Goal: Task Accomplishment & Management: Use online tool/utility

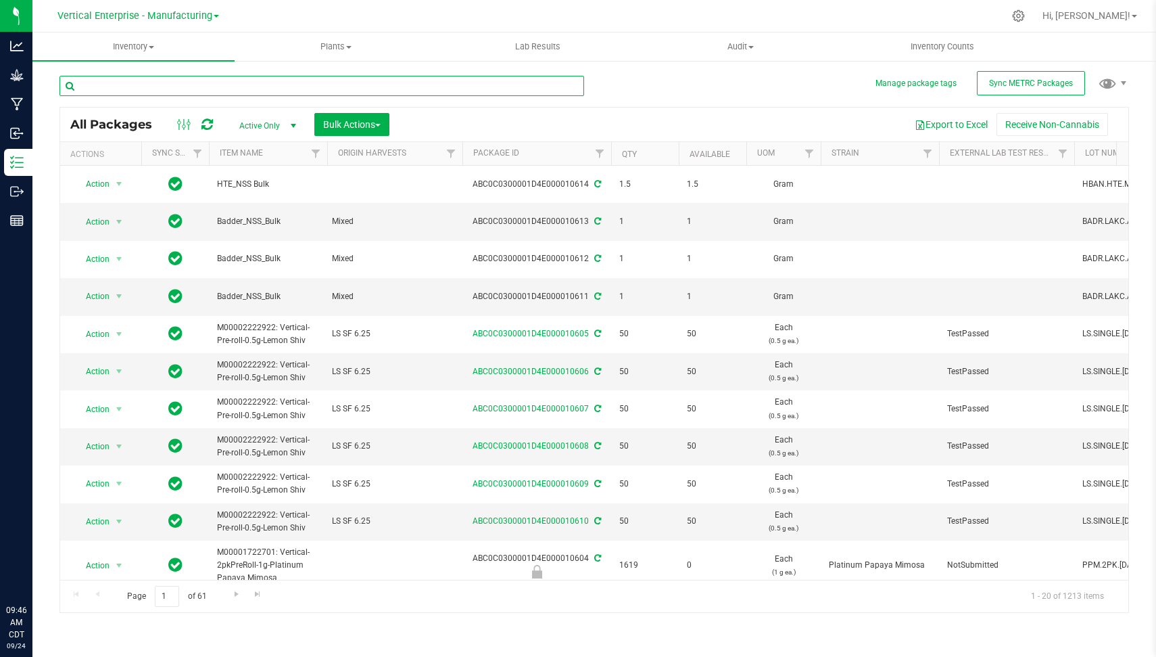
click at [199, 87] on input "text" at bounding box center [322, 86] width 525 height 20
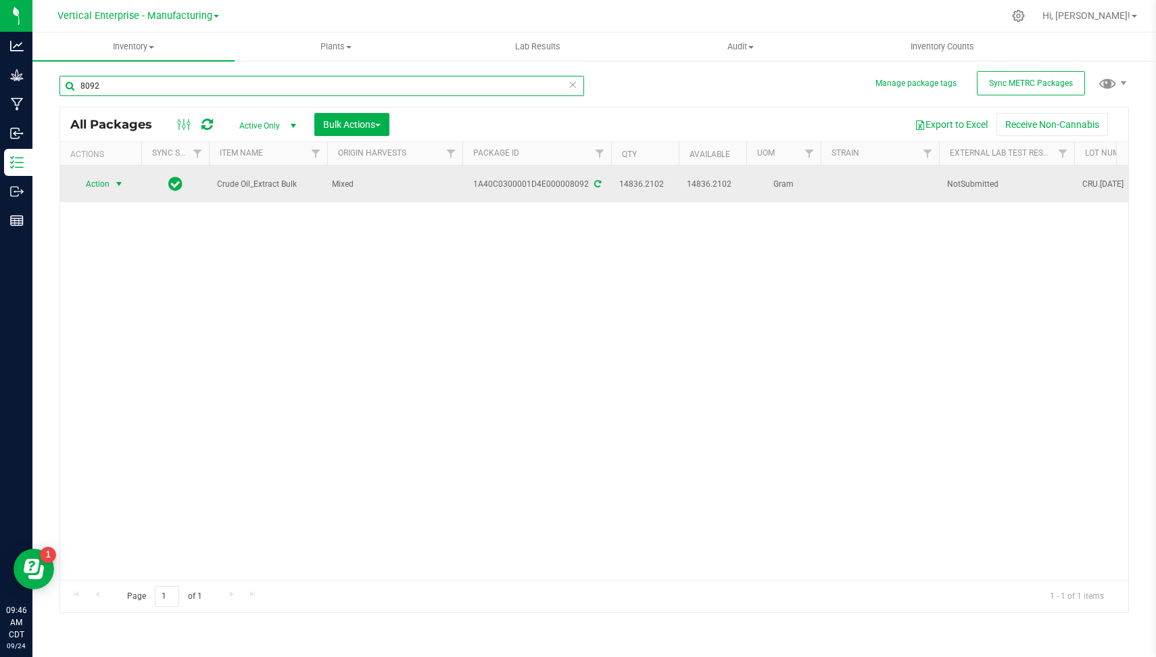
type input "8092"
click at [110, 178] on span "Action" at bounding box center [92, 183] width 37 height 19
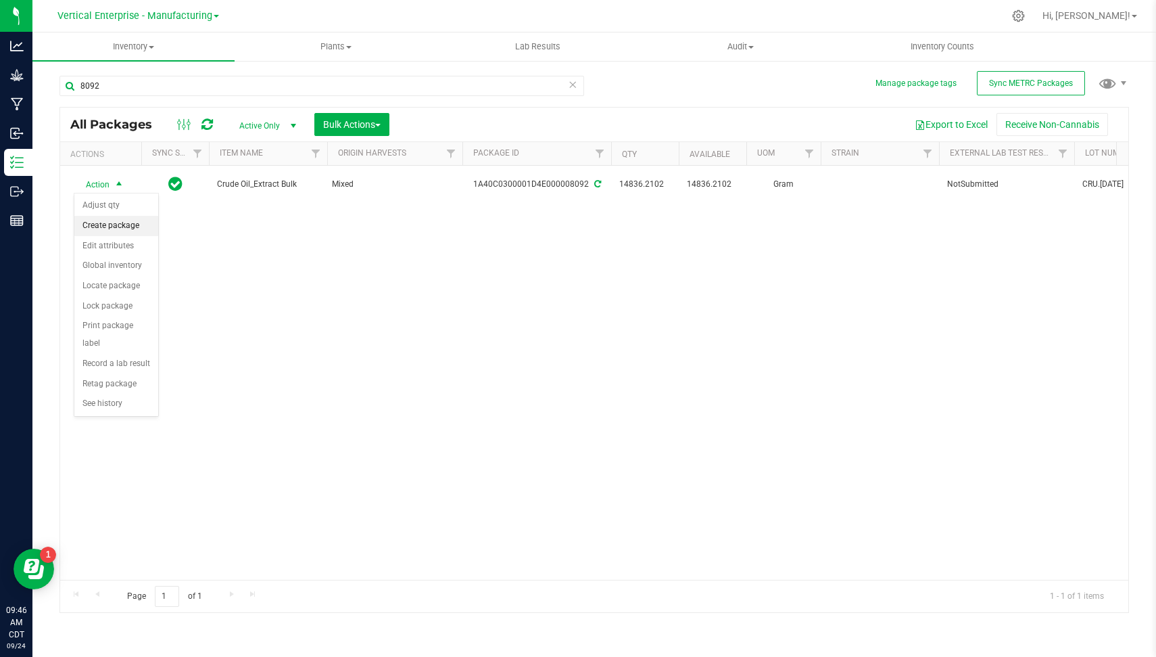
click at [138, 223] on li "Create package" at bounding box center [116, 226] width 84 height 20
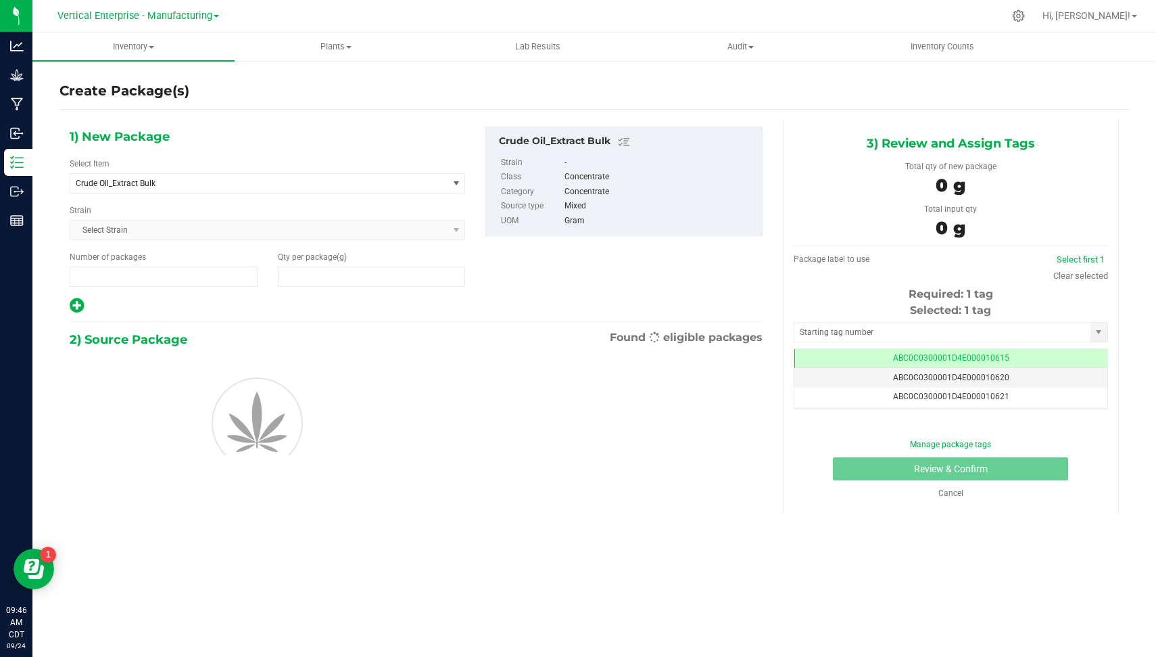
type input "1"
type input "0.0000"
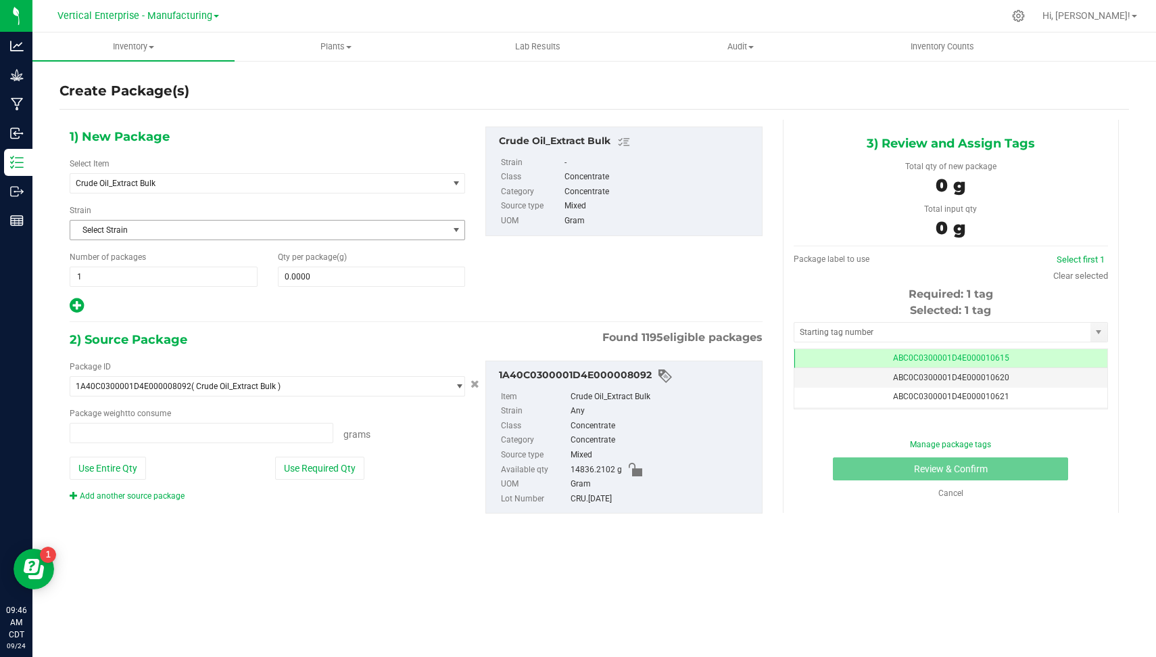
type input "0.0000 g"
click at [350, 275] on span "0.0000 0" at bounding box center [372, 276] width 188 height 20
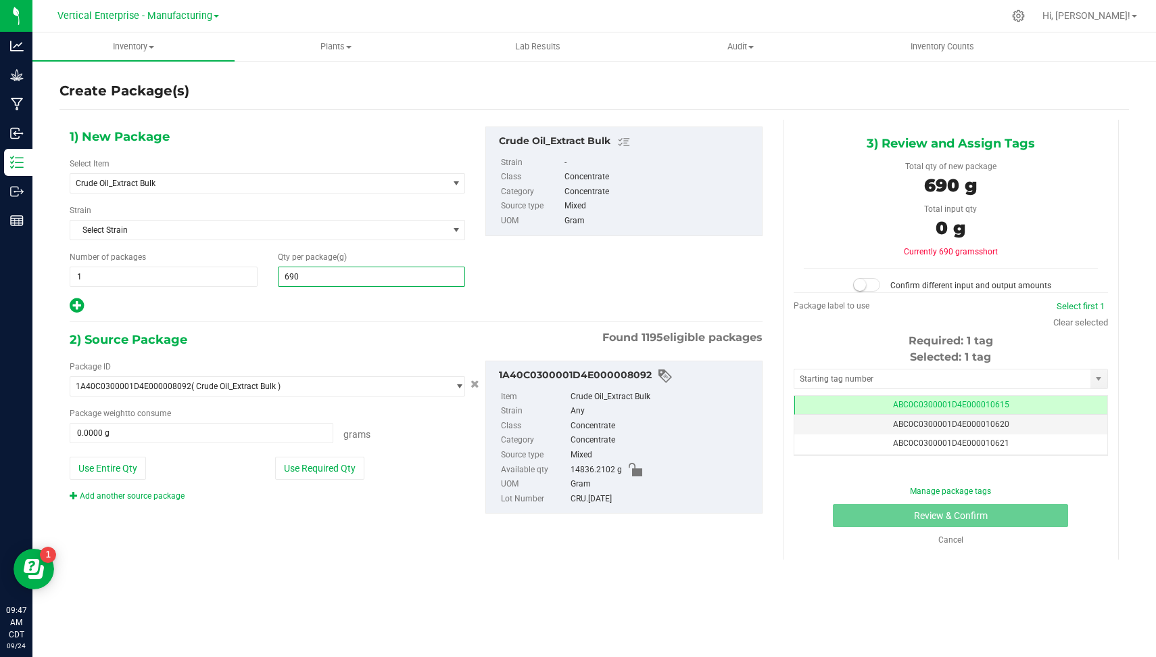
type input "6908"
type input "6,908.0000"
click at [283, 473] on button "Use Required Qty" at bounding box center [319, 468] width 89 height 23
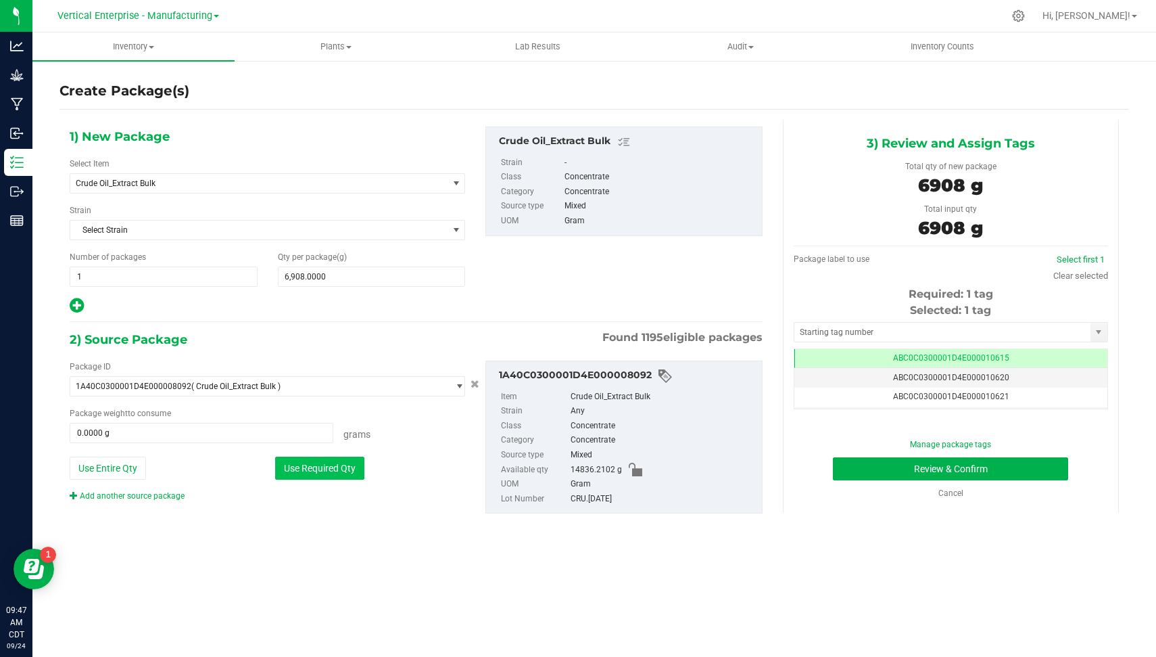
type input "6908.0000 g"
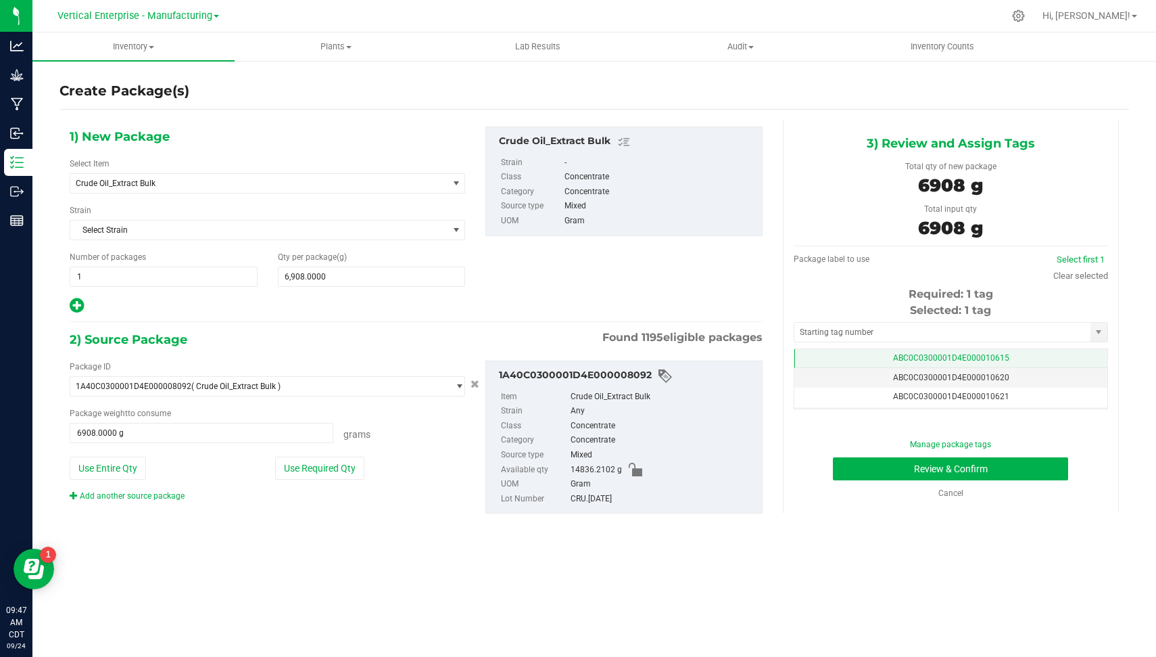
click at [1035, 356] on td "ABC0C0300001D4E000010615" at bounding box center [951, 359] width 313 height 20
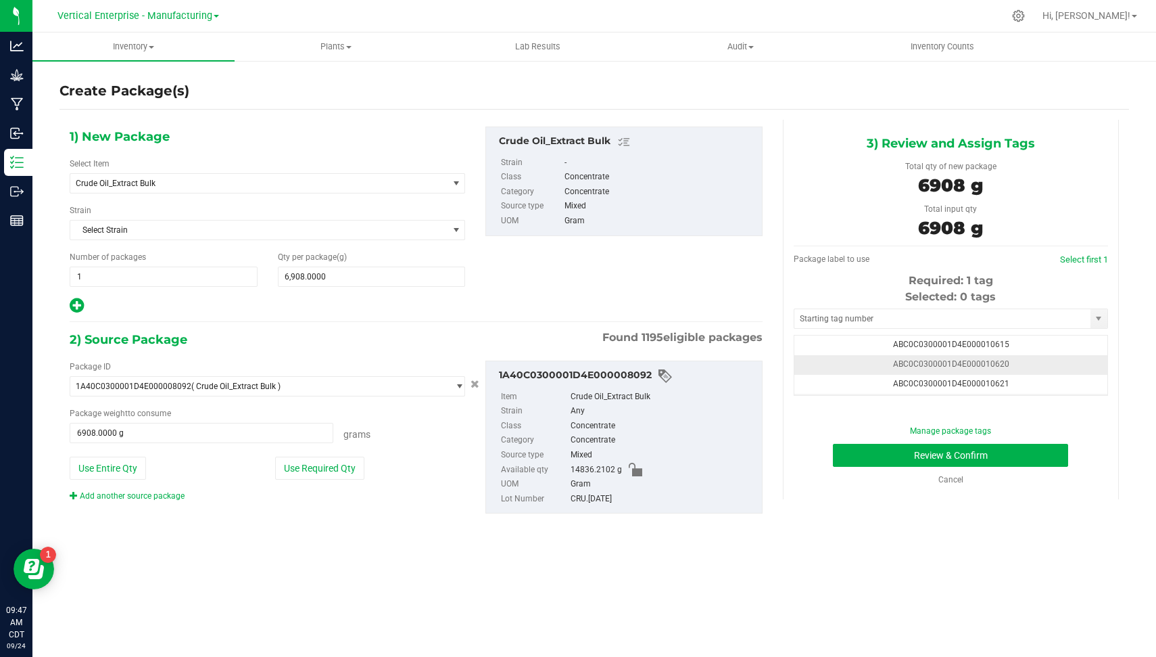
click at [1031, 358] on td "ABC0C0300001D4E000010620" at bounding box center [951, 365] width 313 height 20
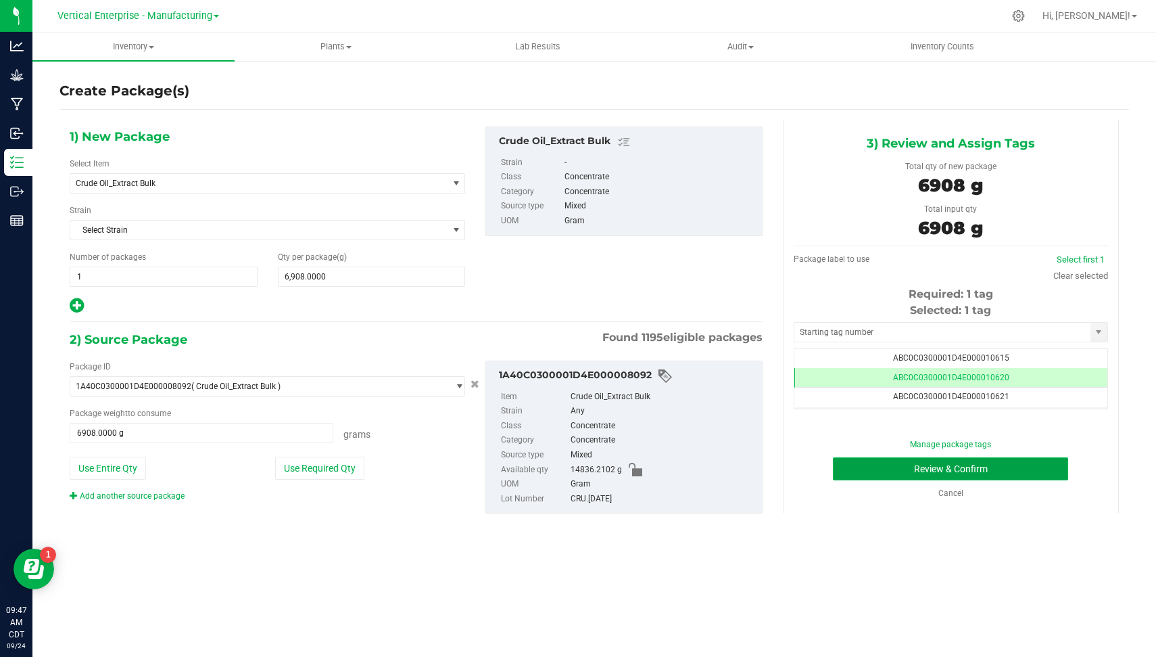
click at [1021, 472] on button "Review & Confirm" at bounding box center [950, 468] width 235 height 23
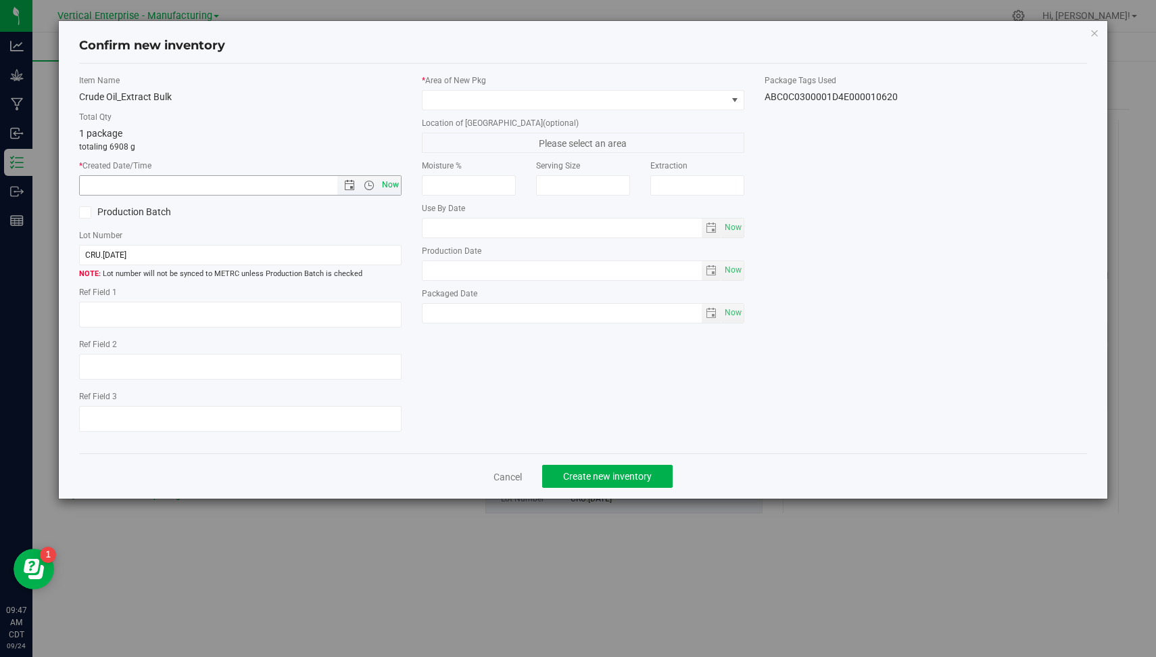
click at [392, 188] on span "Now" at bounding box center [390, 185] width 23 height 20
type input "[DATE] 9:47 AM"
click at [159, 210] on label "Production Batch" at bounding box center [154, 212] width 151 height 14
click at [0, 0] on input "Production Batch" at bounding box center [0, 0] width 0 height 0
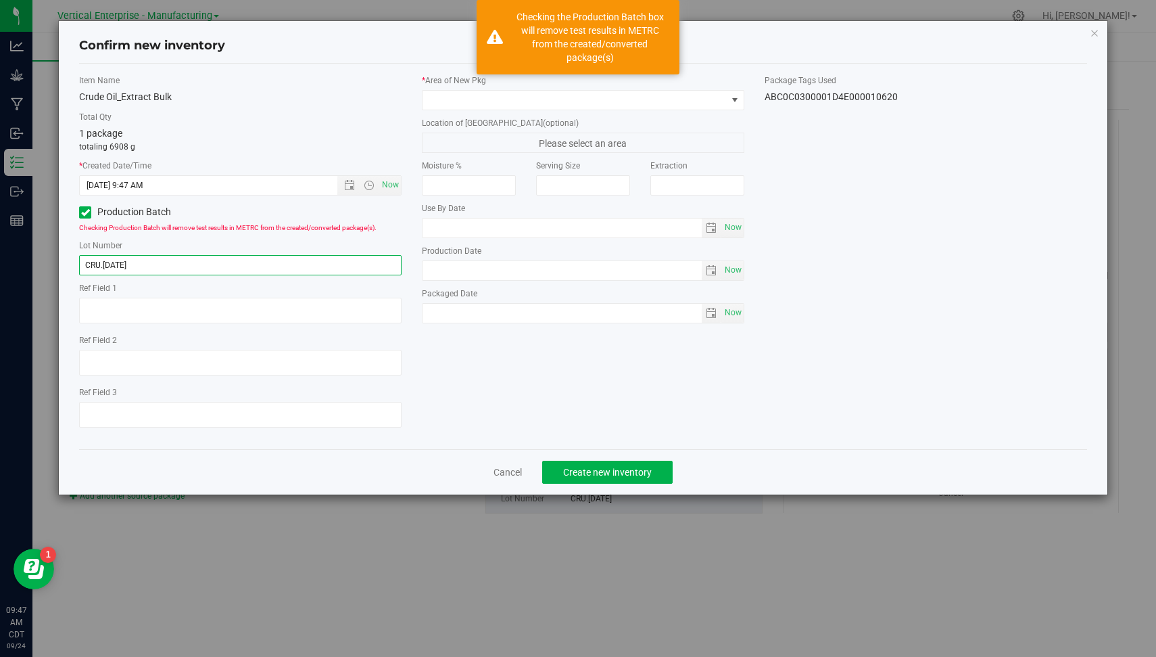
click at [200, 258] on input "CRU.[DATE]" at bounding box center [240, 265] width 323 height 20
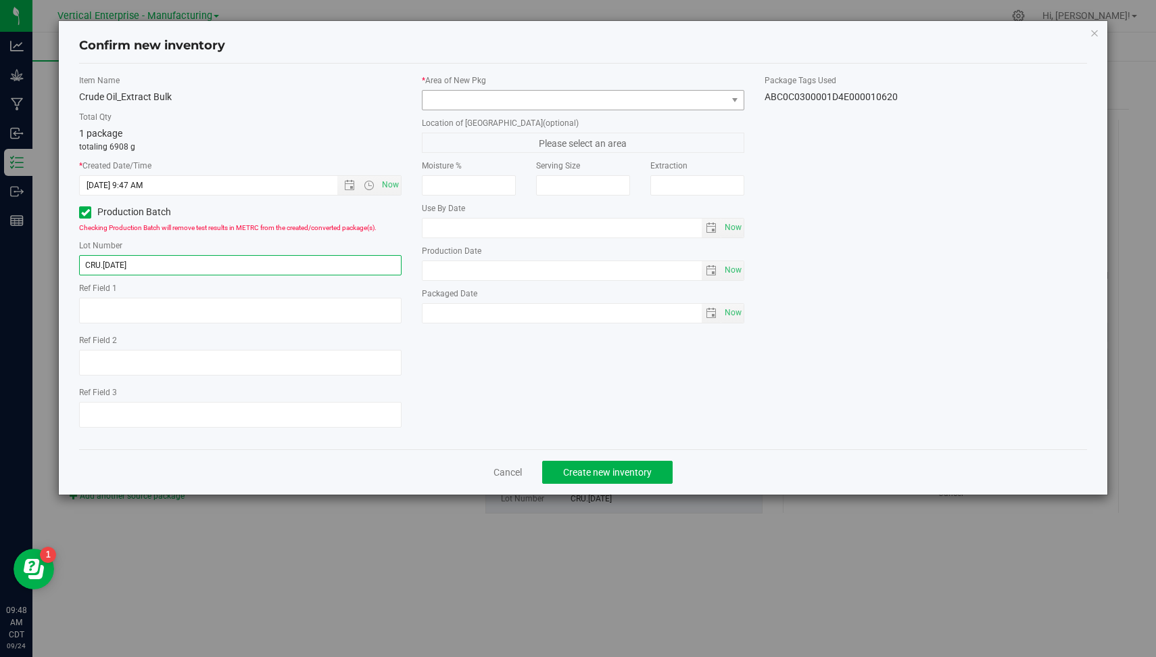
type input "CRU.[DATE]"
click at [582, 98] on span at bounding box center [575, 100] width 304 height 19
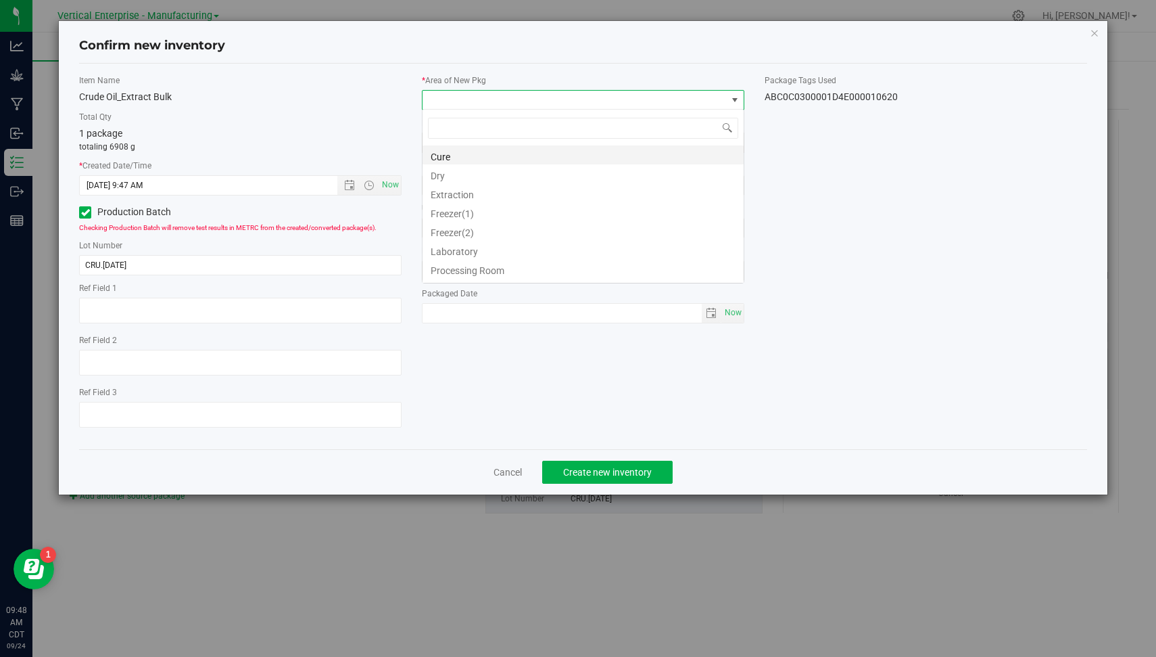
scroll to position [20, 323]
click at [564, 203] on li "Freezer(1)" at bounding box center [583, 211] width 321 height 19
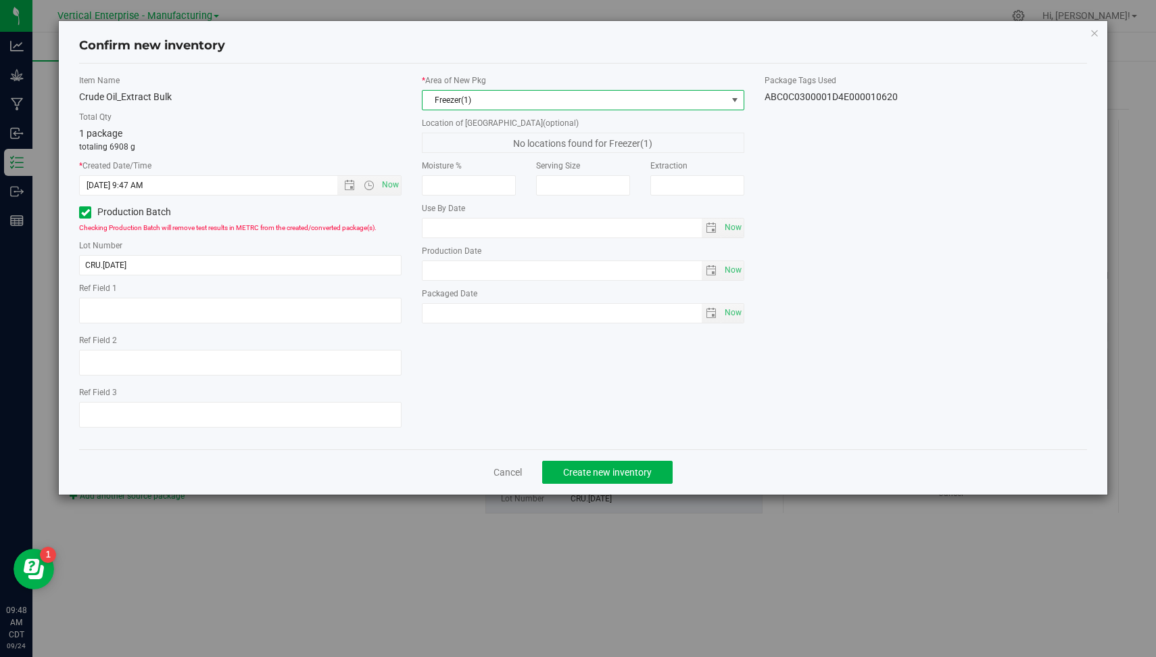
click at [501, 98] on span "Freezer(1)" at bounding box center [575, 100] width 304 height 19
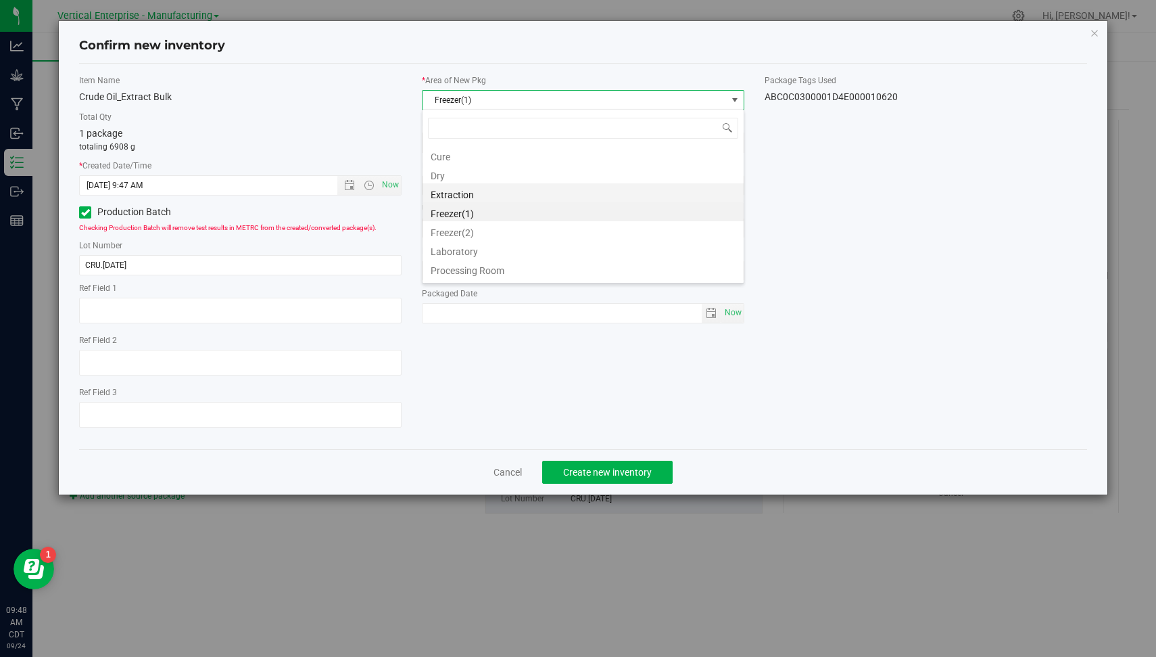
click at [500, 189] on li "Extraction" at bounding box center [583, 192] width 321 height 19
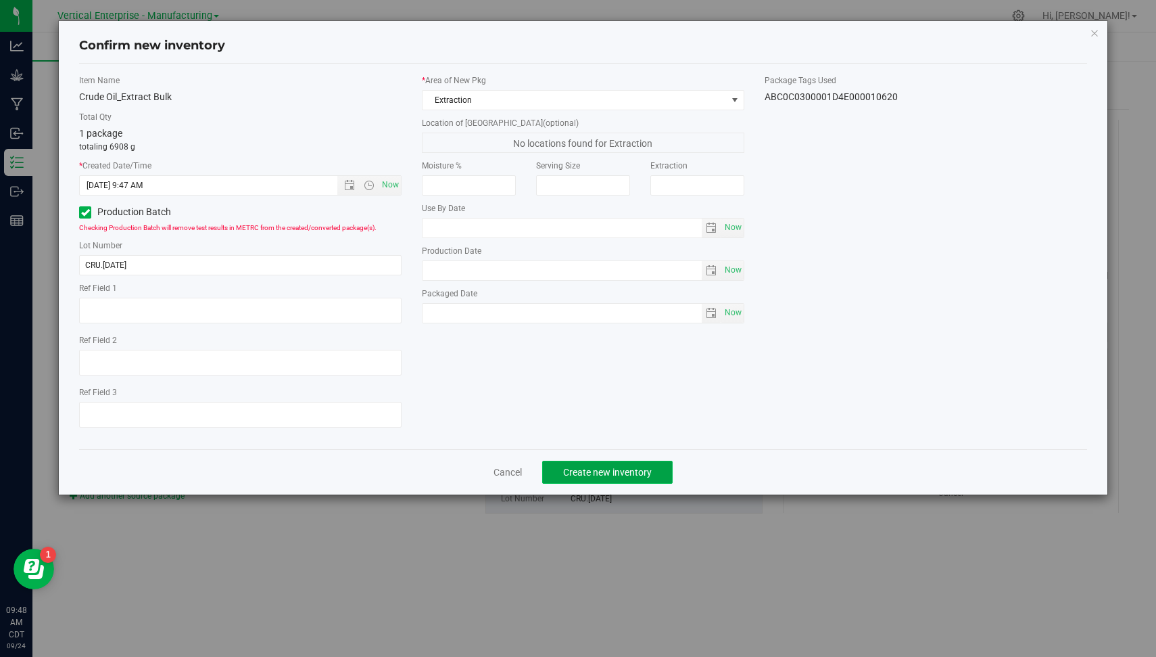
click at [609, 476] on button "Create new inventory" at bounding box center [607, 472] width 131 height 23
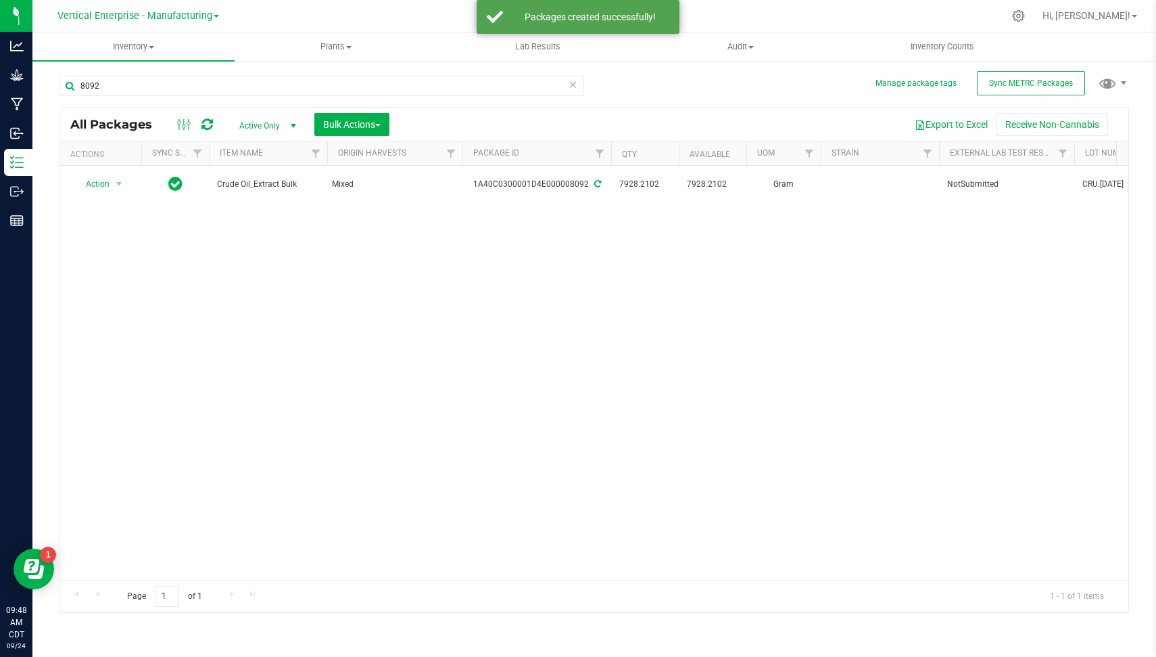
click at [574, 85] on icon at bounding box center [572, 84] width 9 height 16
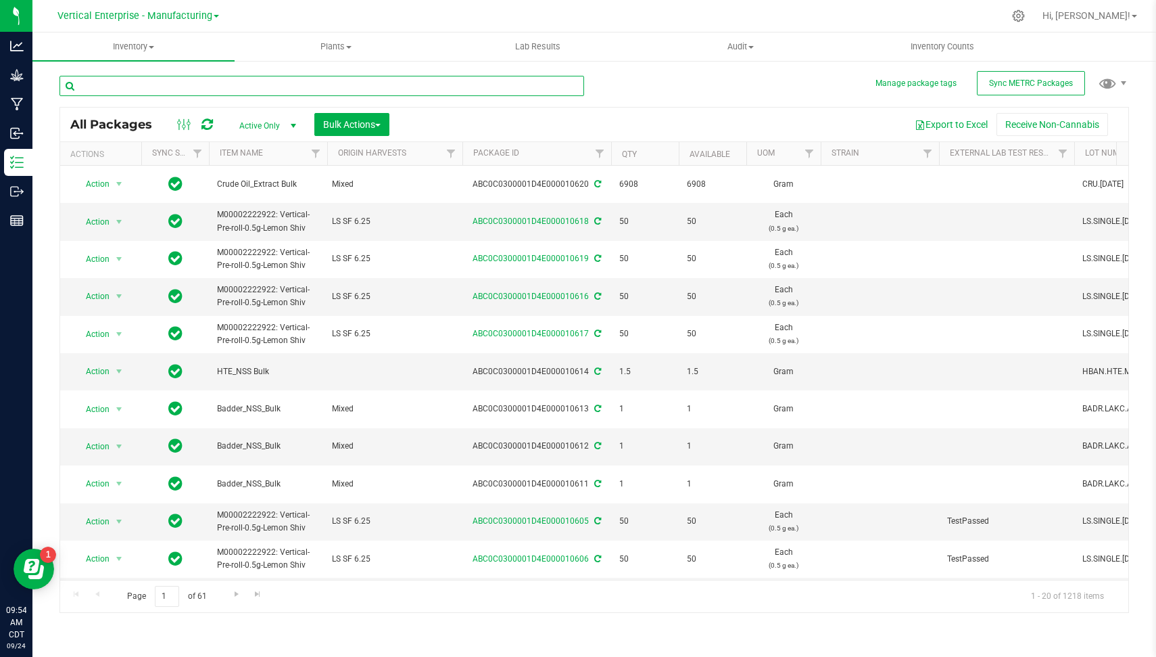
click at [251, 76] on input "text" at bounding box center [322, 86] width 525 height 20
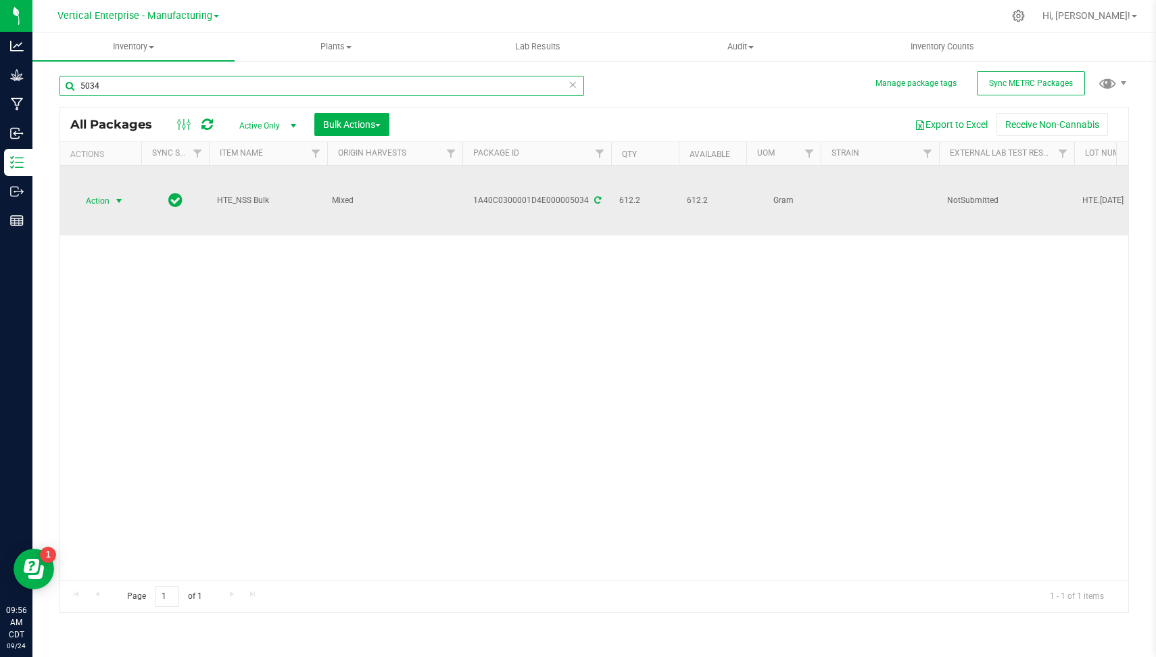
type input "5034"
click at [117, 196] on span "select" at bounding box center [119, 200] width 11 height 11
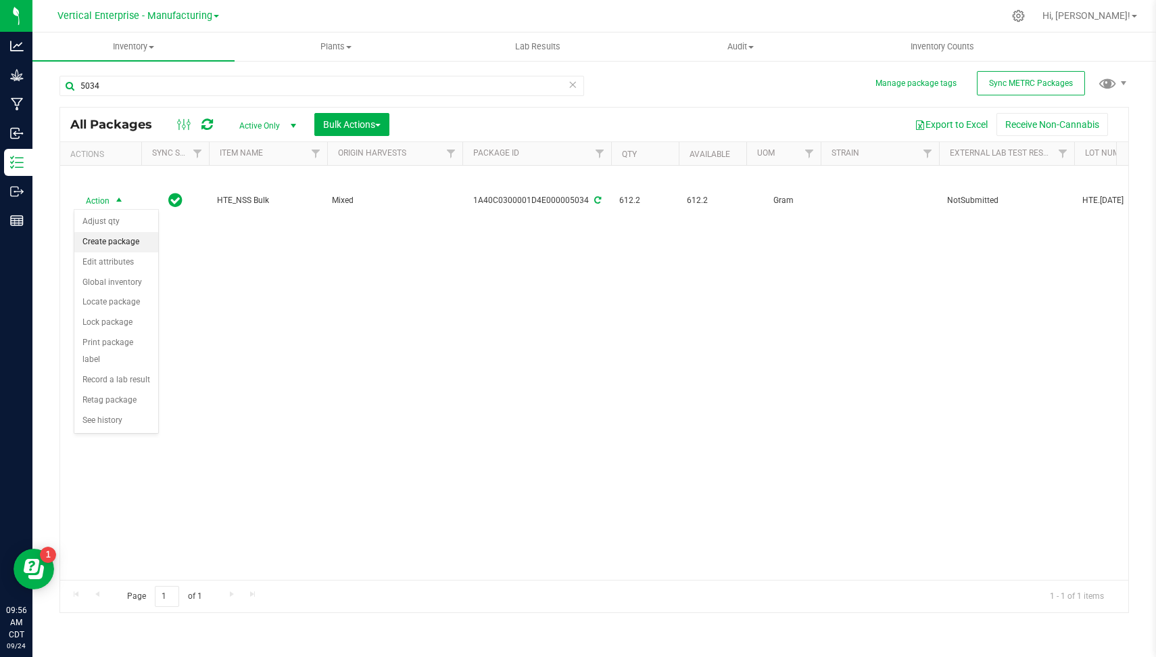
click at [131, 241] on li "Create package" at bounding box center [116, 242] width 84 height 20
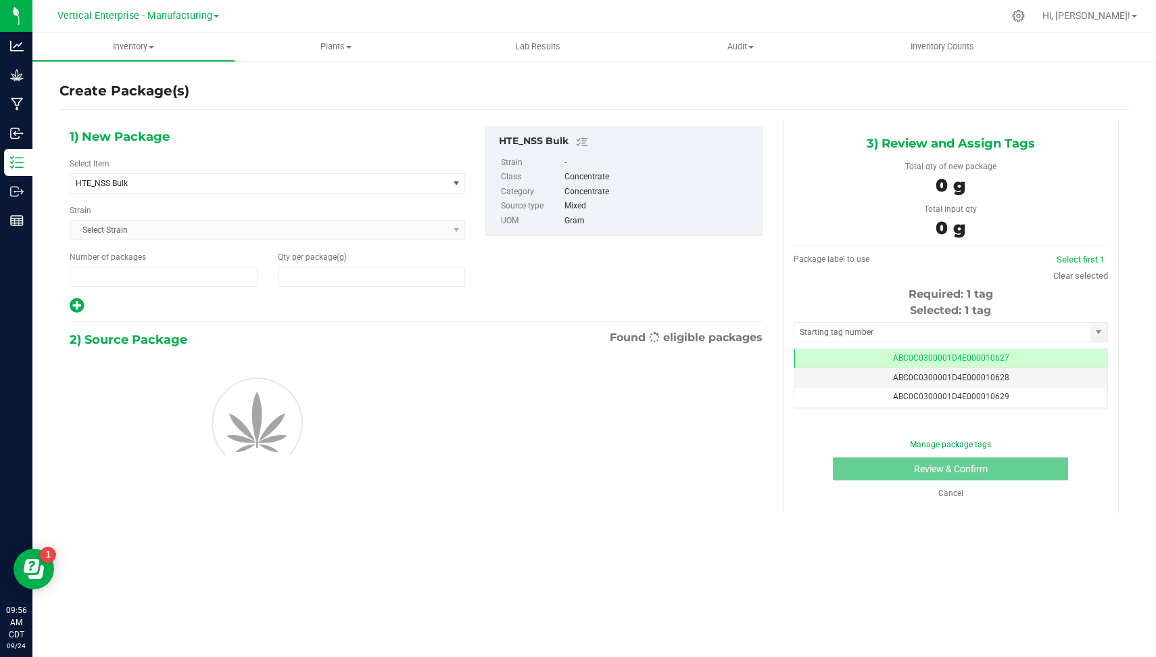
type input "1"
type input "0.0000"
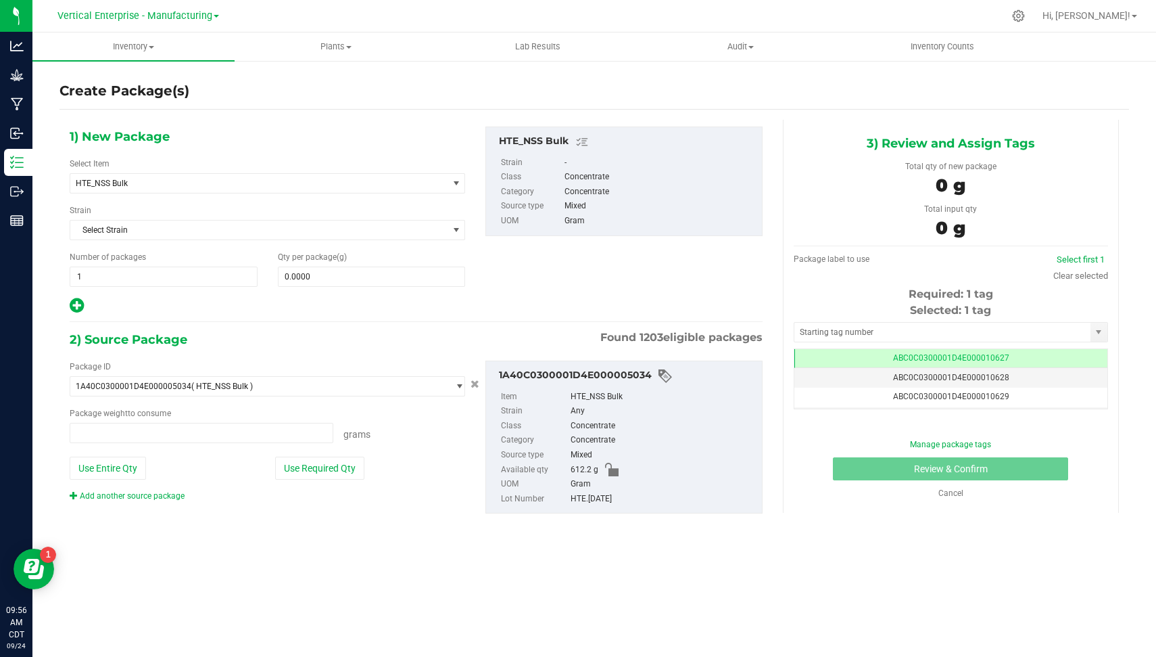
type input "0.0000 g"
click at [311, 272] on span "0.0000 0" at bounding box center [372, 276] width 188 height 20
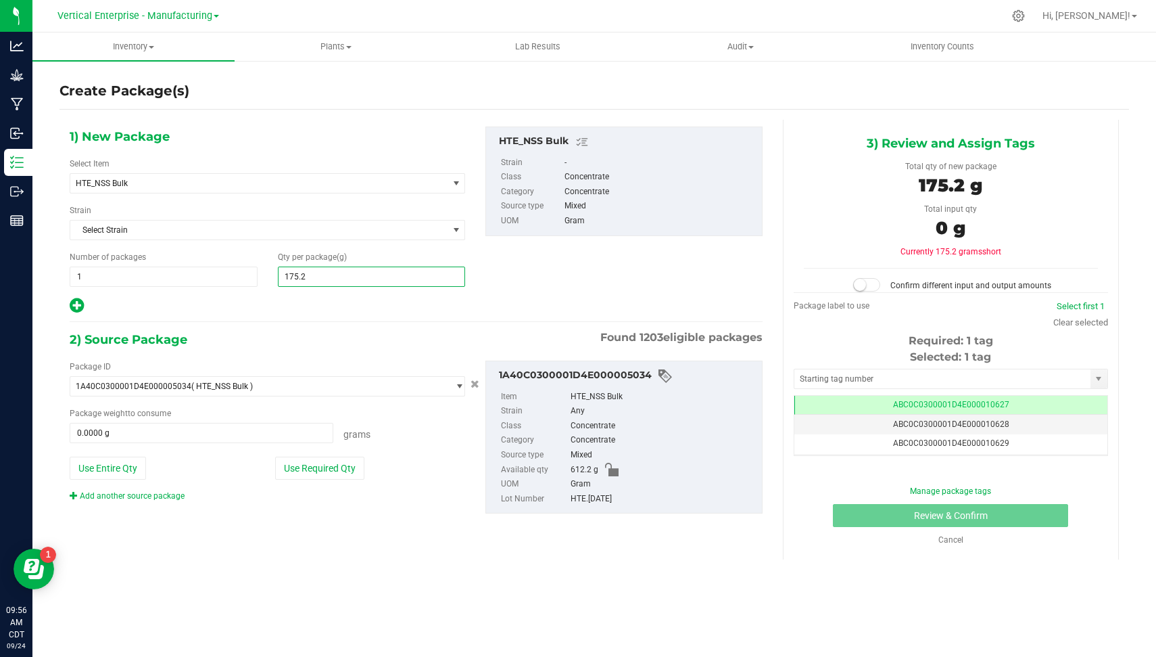
type input "175.23"
type input "175.2300"
click at [253, 181] on span "HTE_NSS Bulk" at bounding box center [252, 183] width 352 height 9
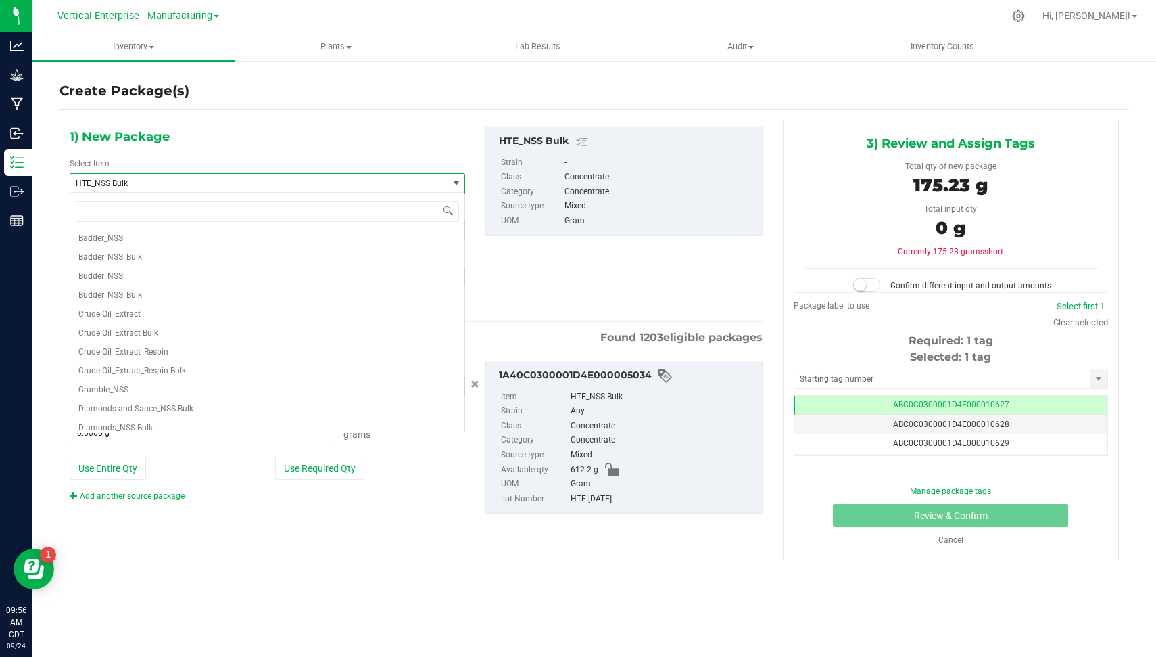
scroll to position [303, 0]
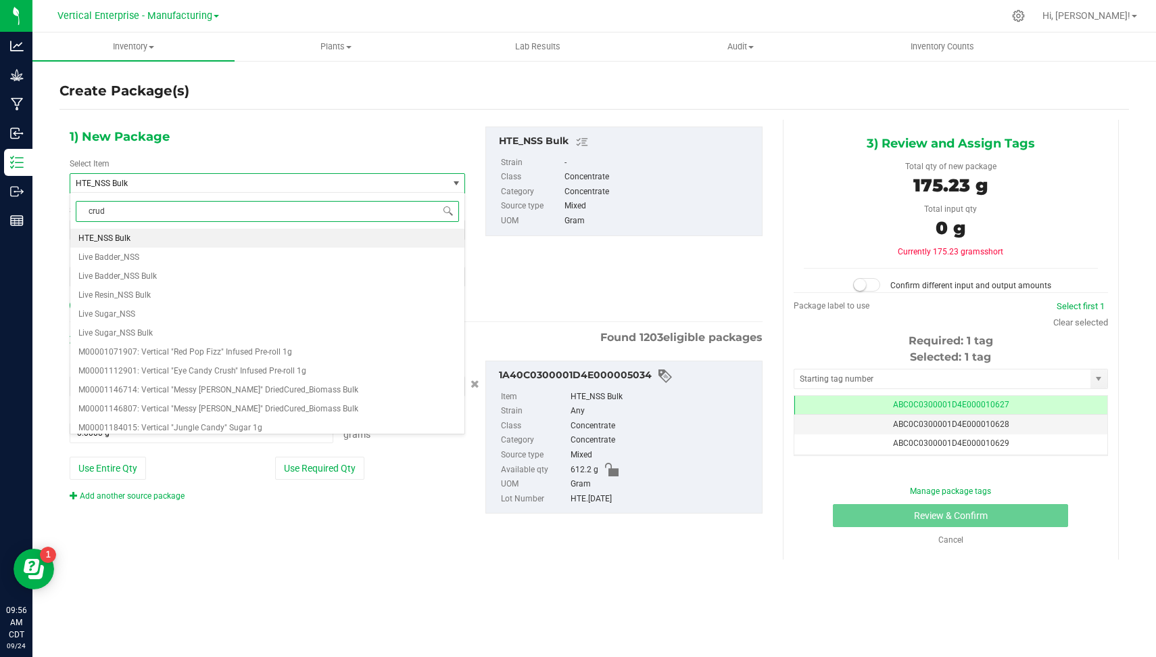
type input "crude"
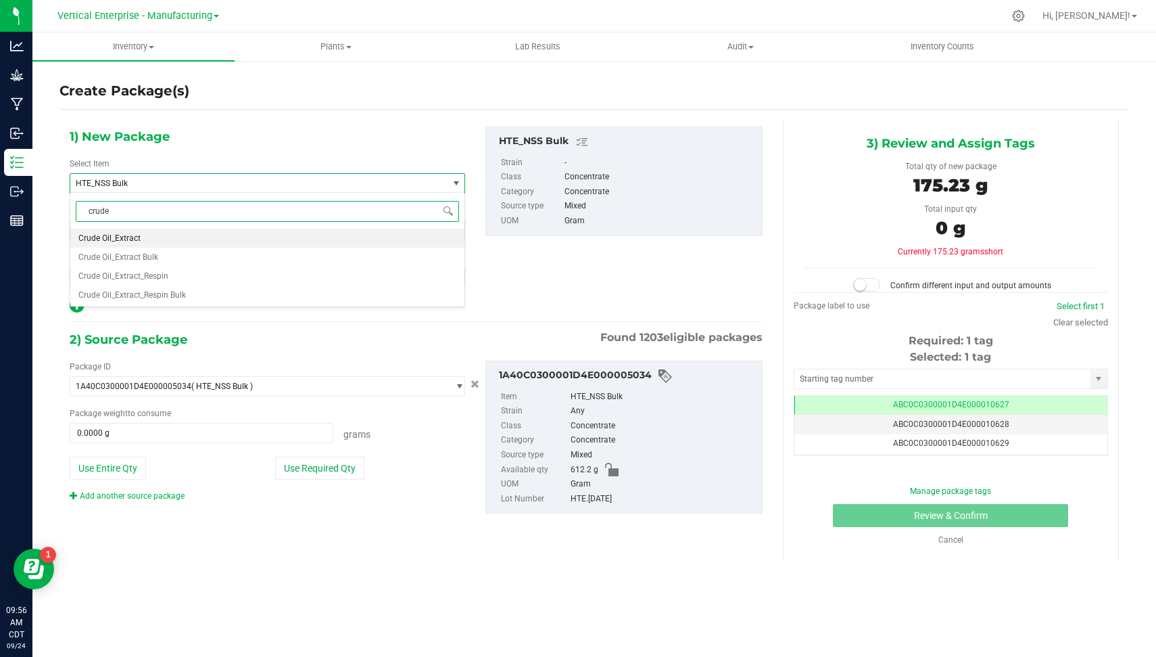
scroll to position [0, 0]
click at [223, 250] on li "Crude Oil_Extract Bulk" at bounding box center [267, 257] width 394 height 19
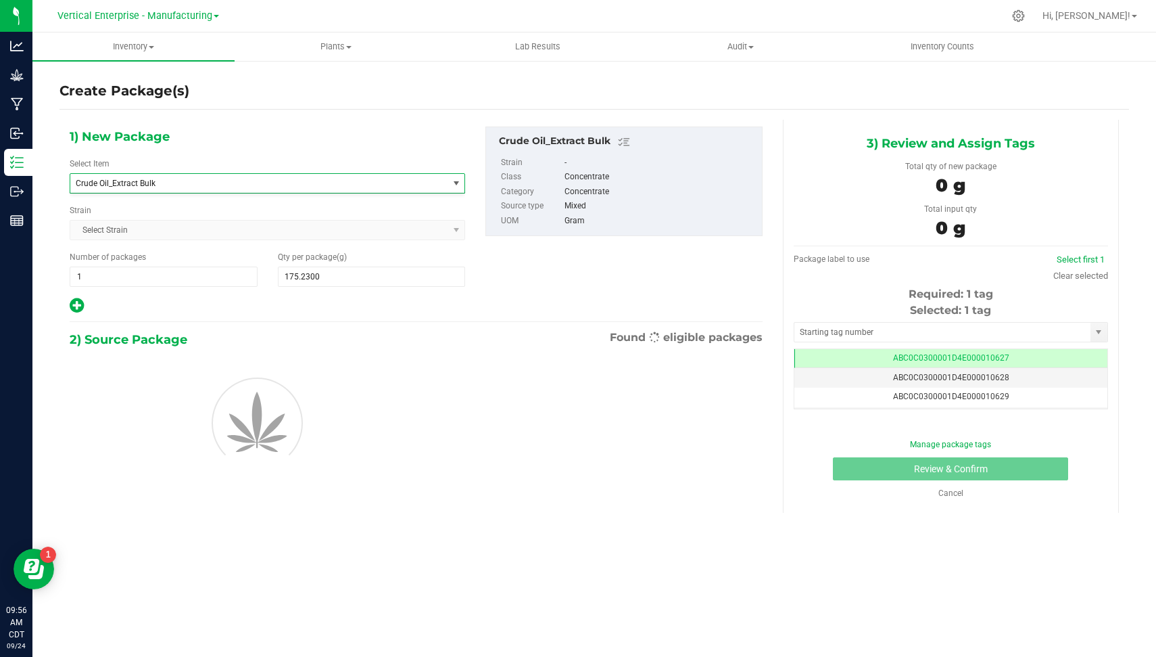
type input "0.0000"
click at [320, 270] on span "0.0000 0" at bounding box center [372, 276] width 188 height 20
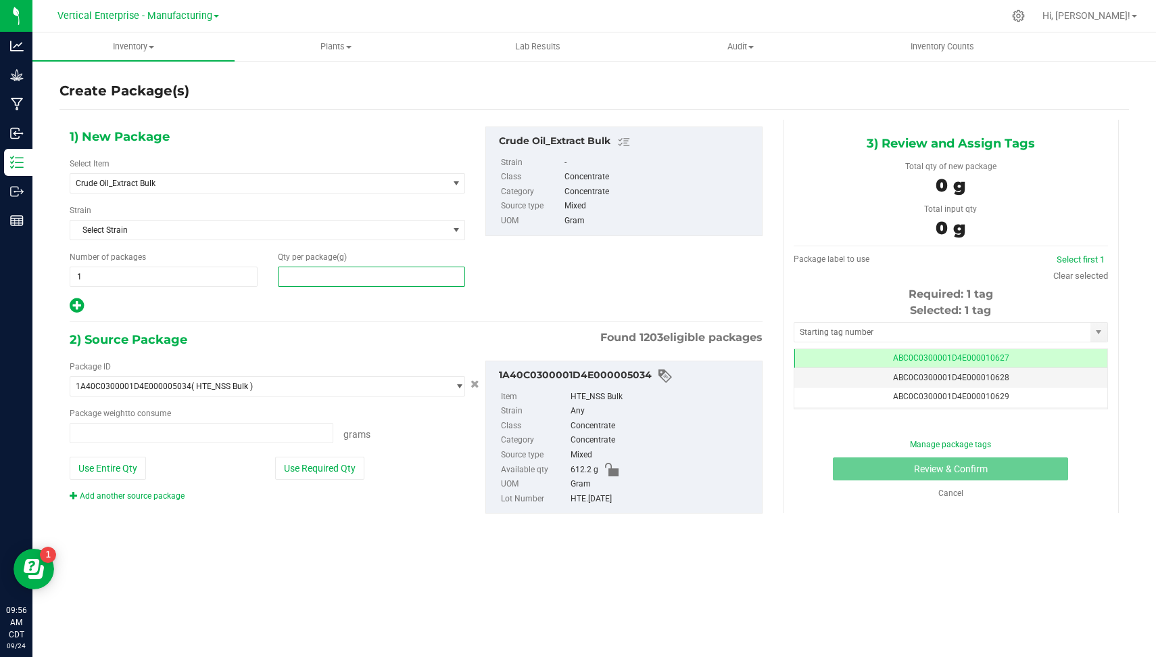
type input "0.0000 g"
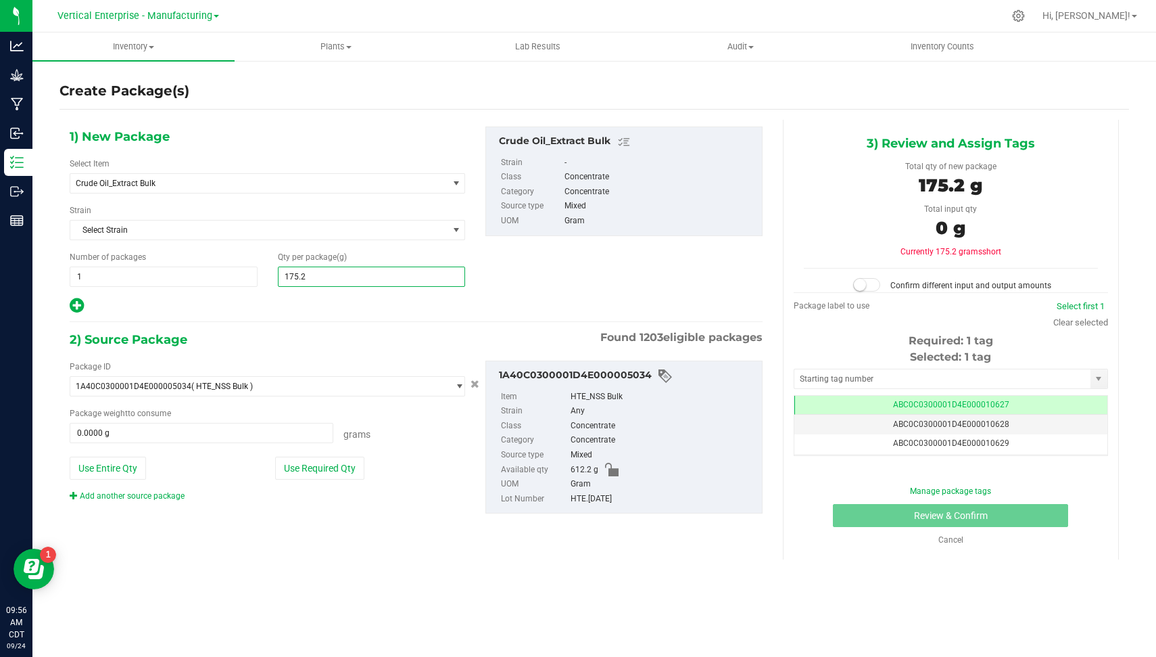
type input "175.29"
type input "175.2900"
click at [335, 471] on button "Use Required Qty" at bounding box center [319, 468] width 89 height 23
type input "175.2900 g"
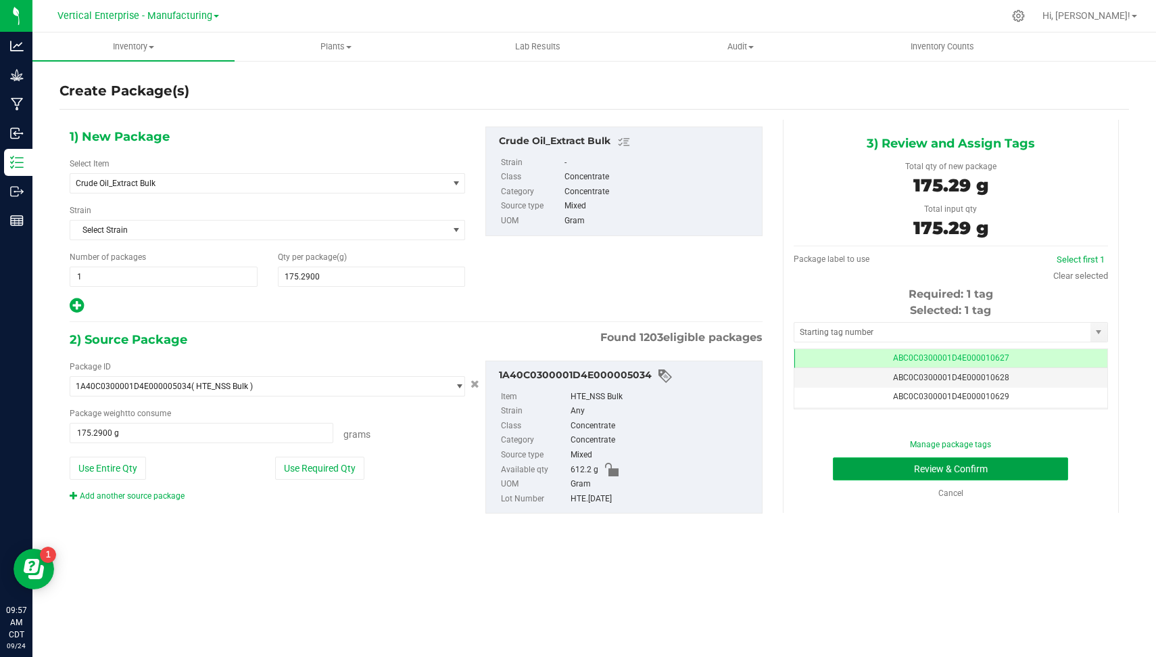
click at [1042, 467] on button "Review & Confirm" at bounding box center [950, 468] width 235 height 23
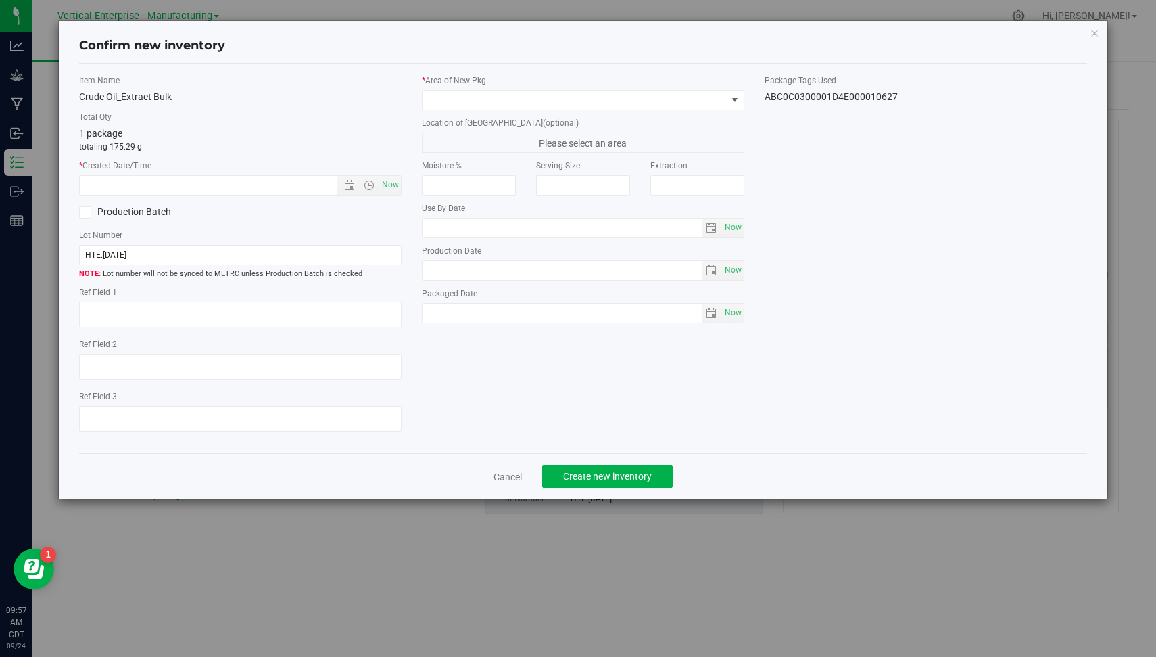
click at [140, 215] on label "Production Batch" at bounding box center [154, 212] width 151 height 14
click at [0, 0] on input "Production Batch" at bounding box center [0, 0] width 0 height 0
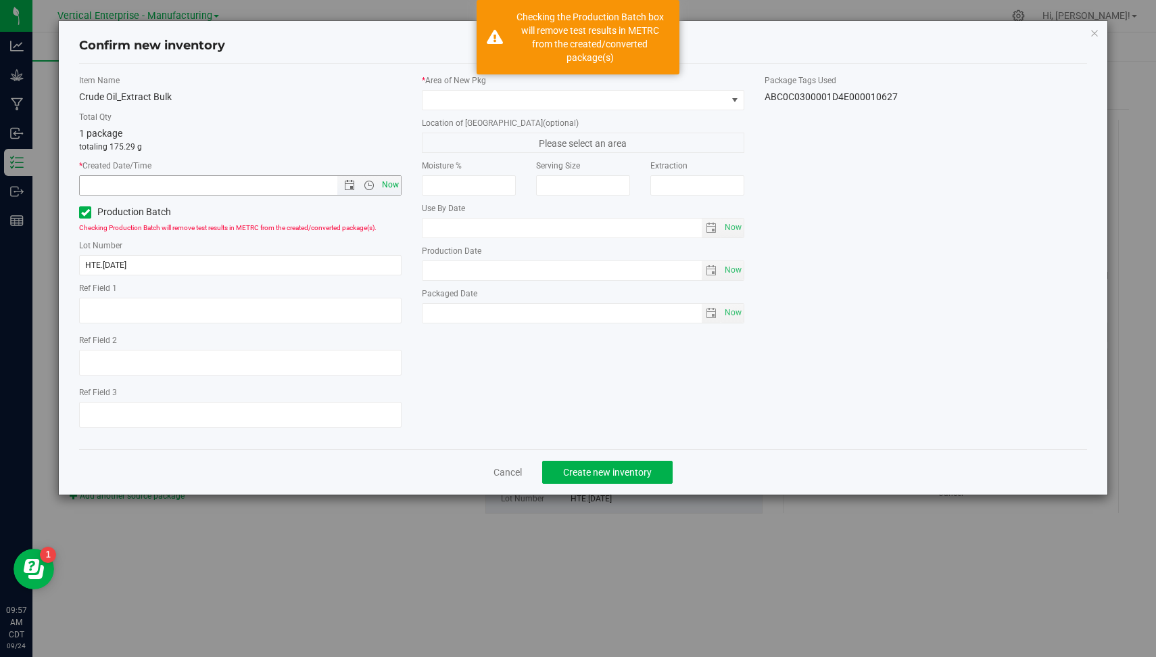
click at [396, 185] on span "Now" at bounding box center [390, 185] width 23 height 20
type input "[DATE] 9:57 AM"
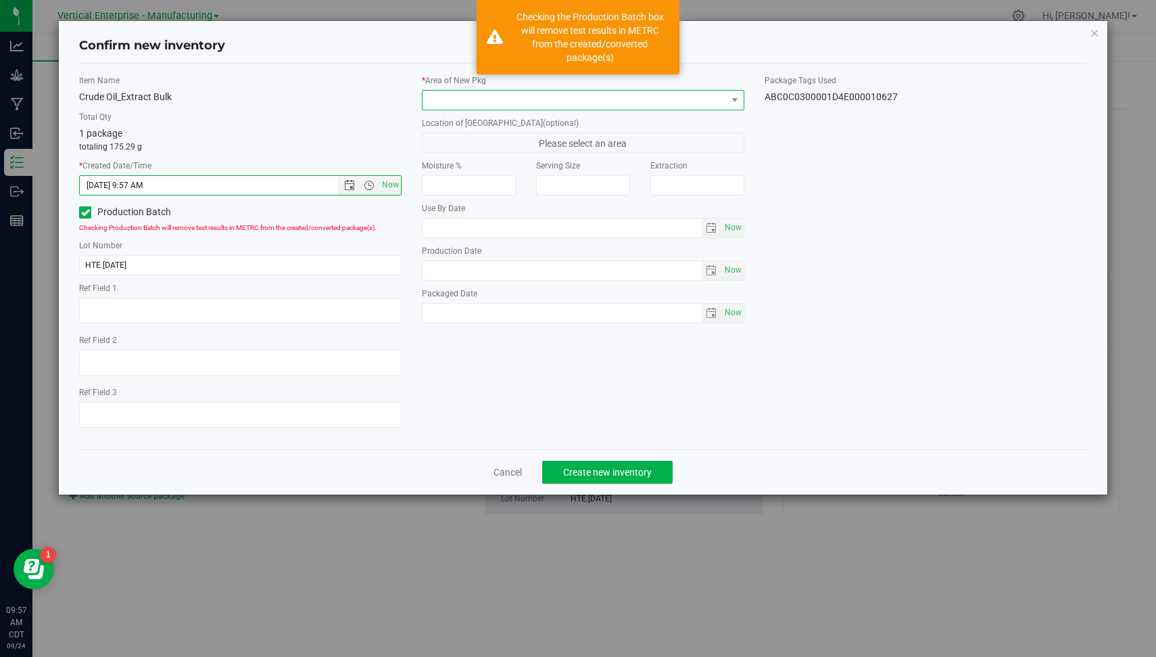
click at [494, 95] on span at bounding box center [575, 100] width 304 height 19
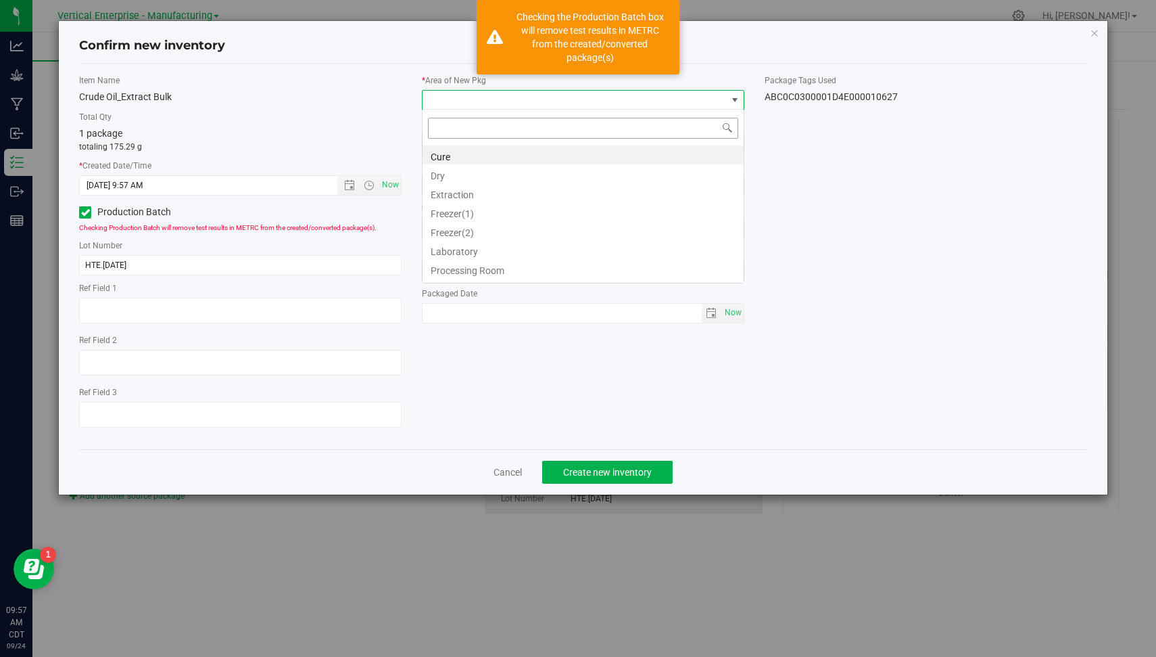
scroll to position [20, 323]
click at [496, 195] on li "Extraction" at bounding box center [583, 192] width 321 height 19
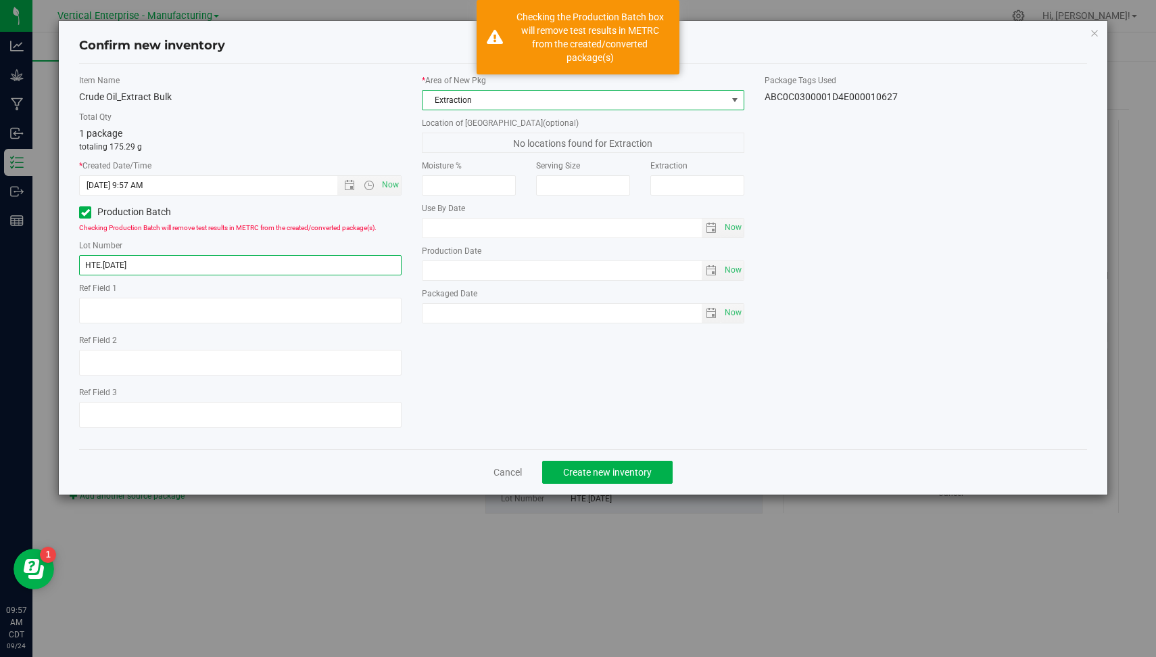
click at [135, 264] on input "HTE.[DATE]" at bounding box center [240, 265] width 323 height 20
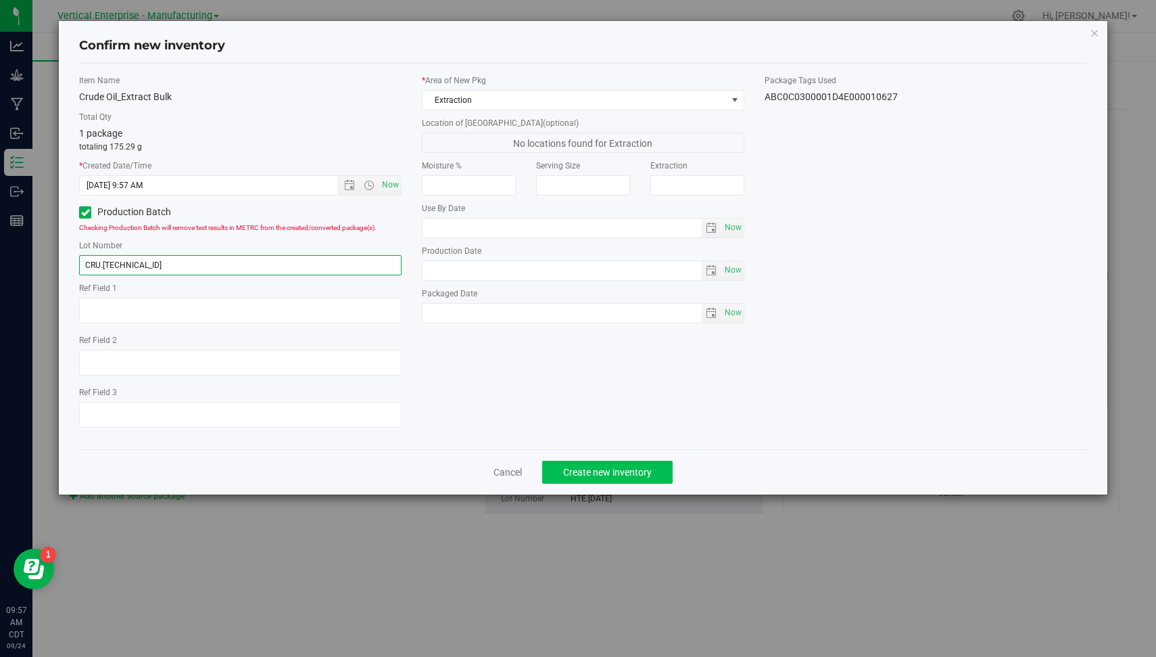
type input "CRU.[TECHNICAL_ID]"
click at [601, 467] on span "Create new inventory" at bounding box center [607, 472] width 89 height 11
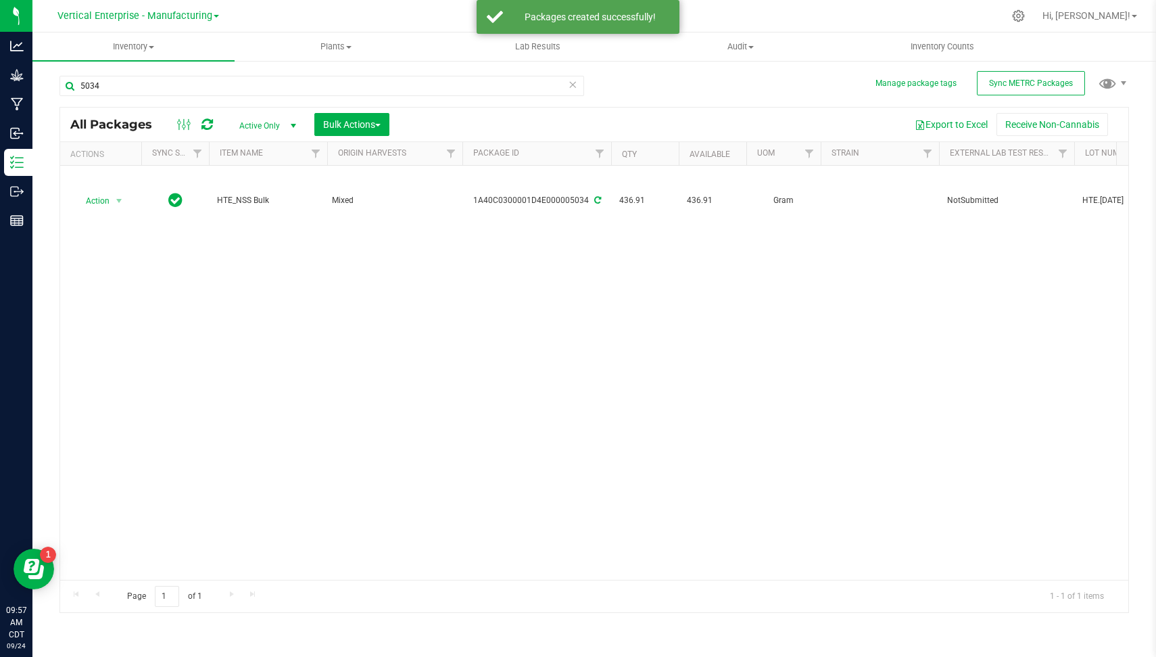
click at [572, 85] on icon at bounding box center [572, 84] width 9 height 16
